Goal: Find specific page/section: Find specific page/section

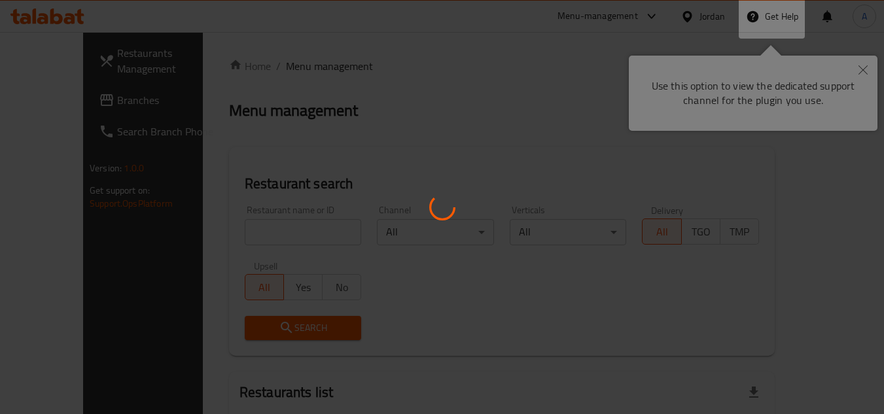
click at [858, 68] on div at bounding box center [442, 207] width 884 height 414
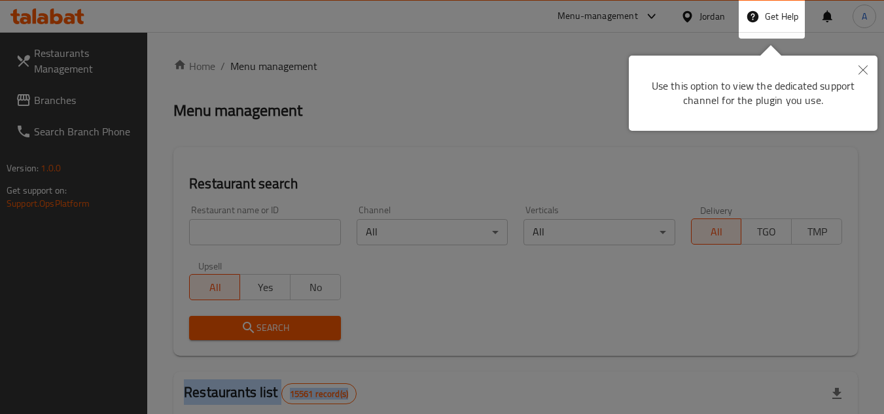
click at [868, 66] on button "Close" at bounding box center [863, 71] width 29 height 30
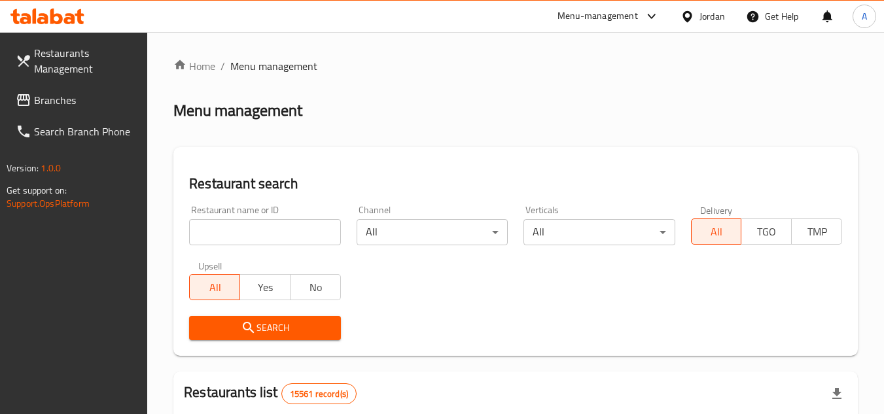
click at [705, 20] on div "Jordan" at bounding box center [713, 16] width 26 height 14
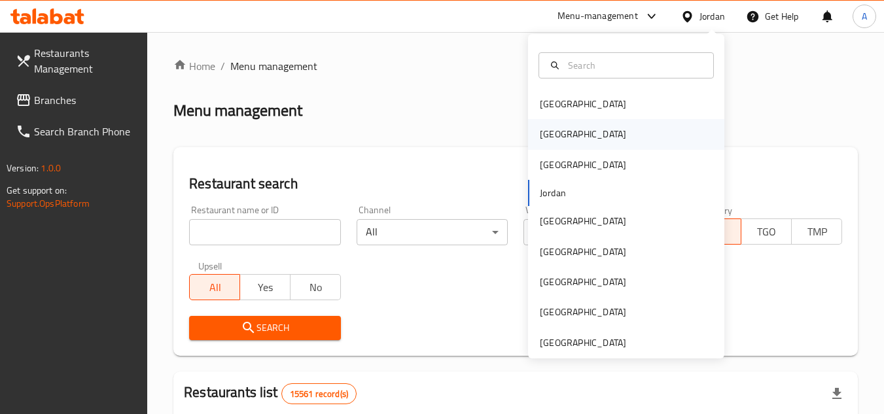
click at [548, 136] on div "[GEOGRAPHIC_DATA]" at bounding box center [583, 134] width 86 height 14
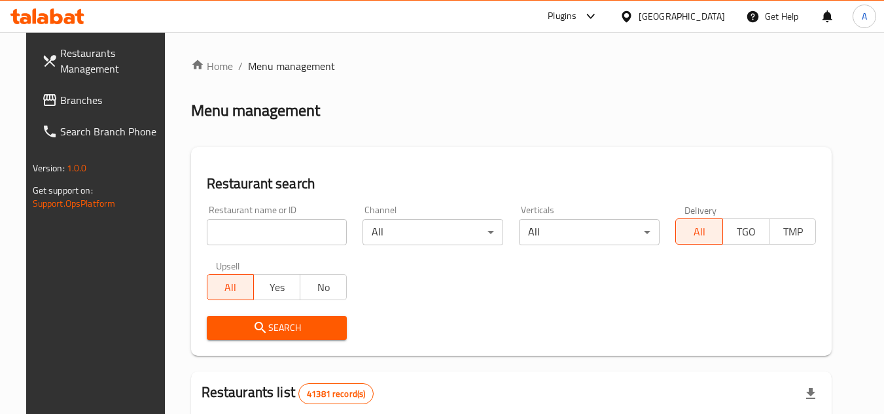
click at [325, 230] on input "search" at bounding box center [277, 232] width 141 height 26
paste input "706429"
type input "706429"
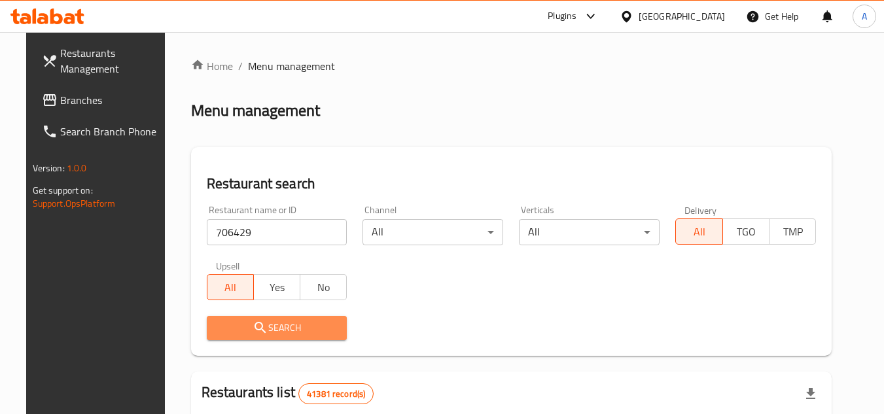
click at [317, 321] on span "Search" at bounding box center [277, 328] width 120 height 16
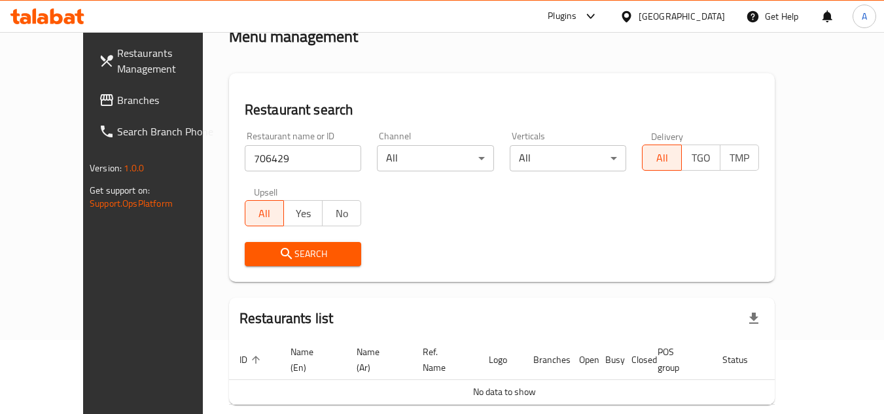
scroll to position [120, 0]
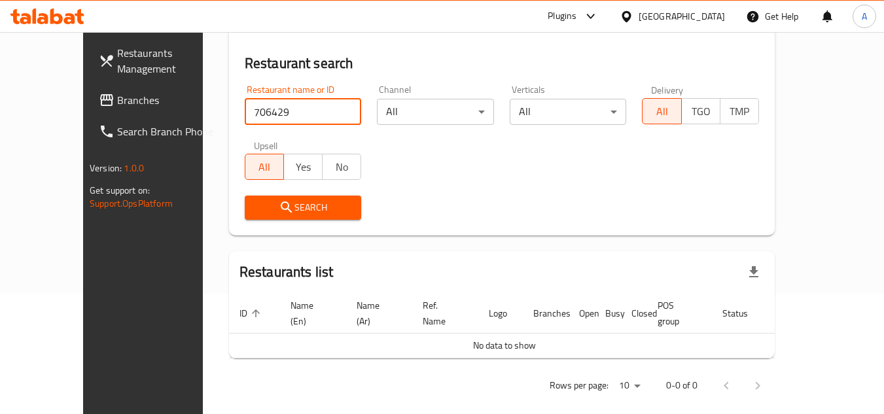
click at [259, 111] on input "706429" at bounding box center [303, 112] width 117 height 26
click at [117, 98] on span "Branches" at bounding box center [168, 100] width 103 height 16
